Goal: Find specific page/section: Find specific page/section

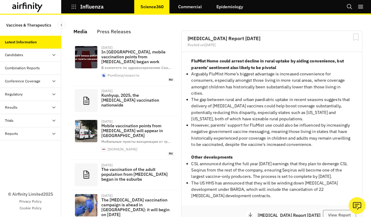
scroll to position [419, 184]
click at [72, 8] on icon "button" at bounding box center [74, 7] width 6 height 6
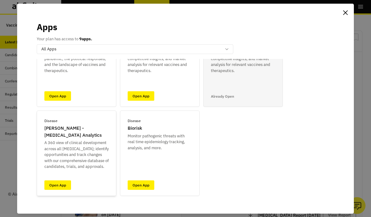
scroll to position [83, 0]
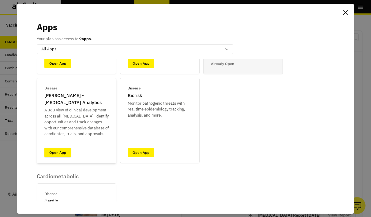
click at [67, 151] on link "Open App" at bounding box center [57, 152] width 27 height 9
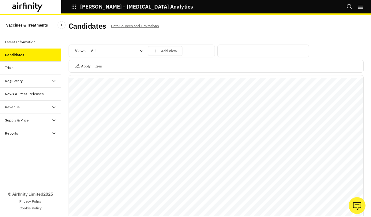
click at [29, 70] on div "Trials" at bounding box center [33, 68] width 56 height 6
